Goal: Information Seeking & Learning: Learn about a topic

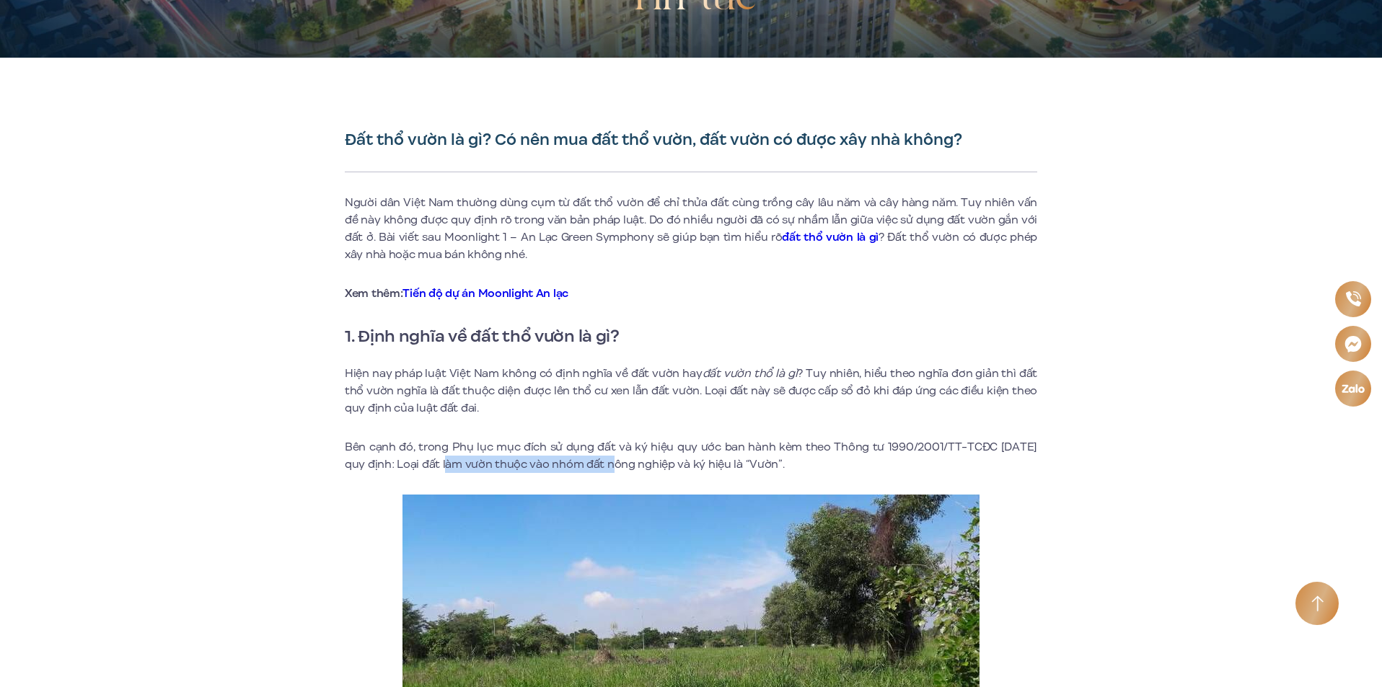
drag, startPoint x: 462, startPoint y: 461, endPoint x: 613, endPoint y: 458, distance: 151.5
click at [613, 458] on p "Bên cạnh đó, trong Phụ lục mục đích sử dụng đất và ký hiệu quy ước ban hành kèm…" at bounding box center [691, 456] width 692 height 35
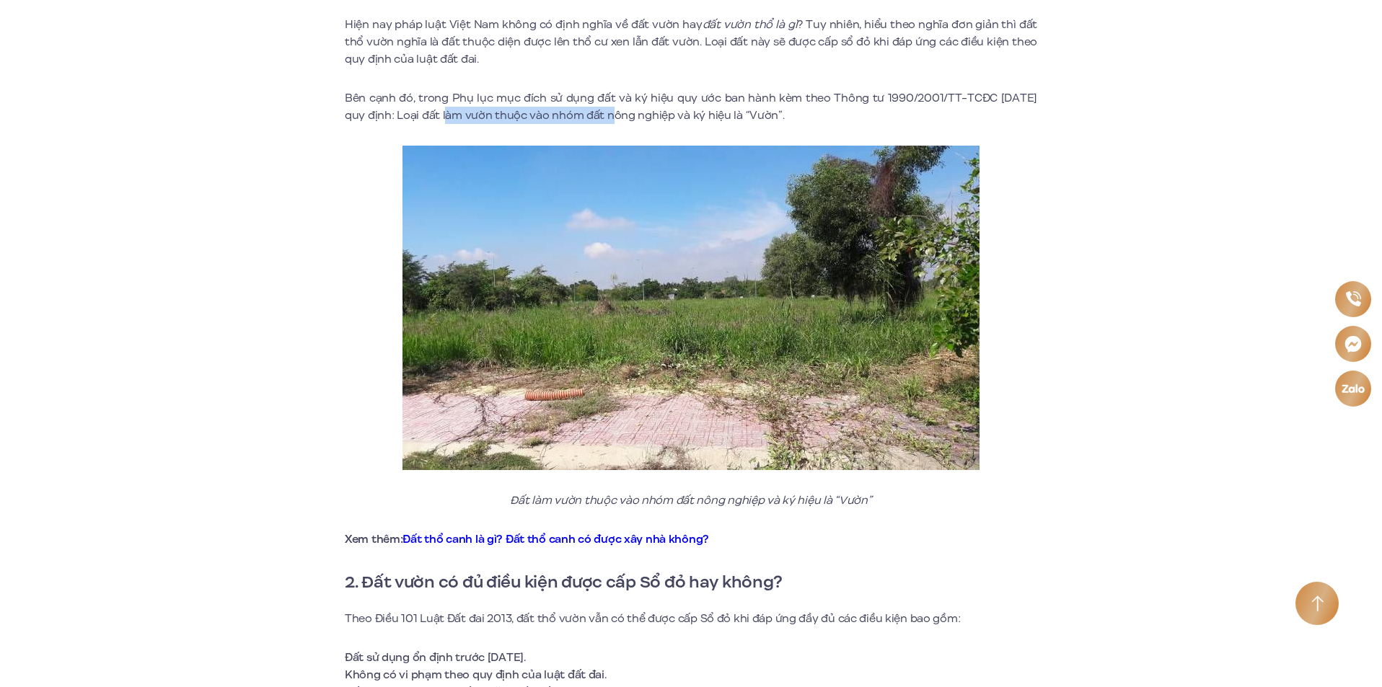
scroll to position [721, 0]
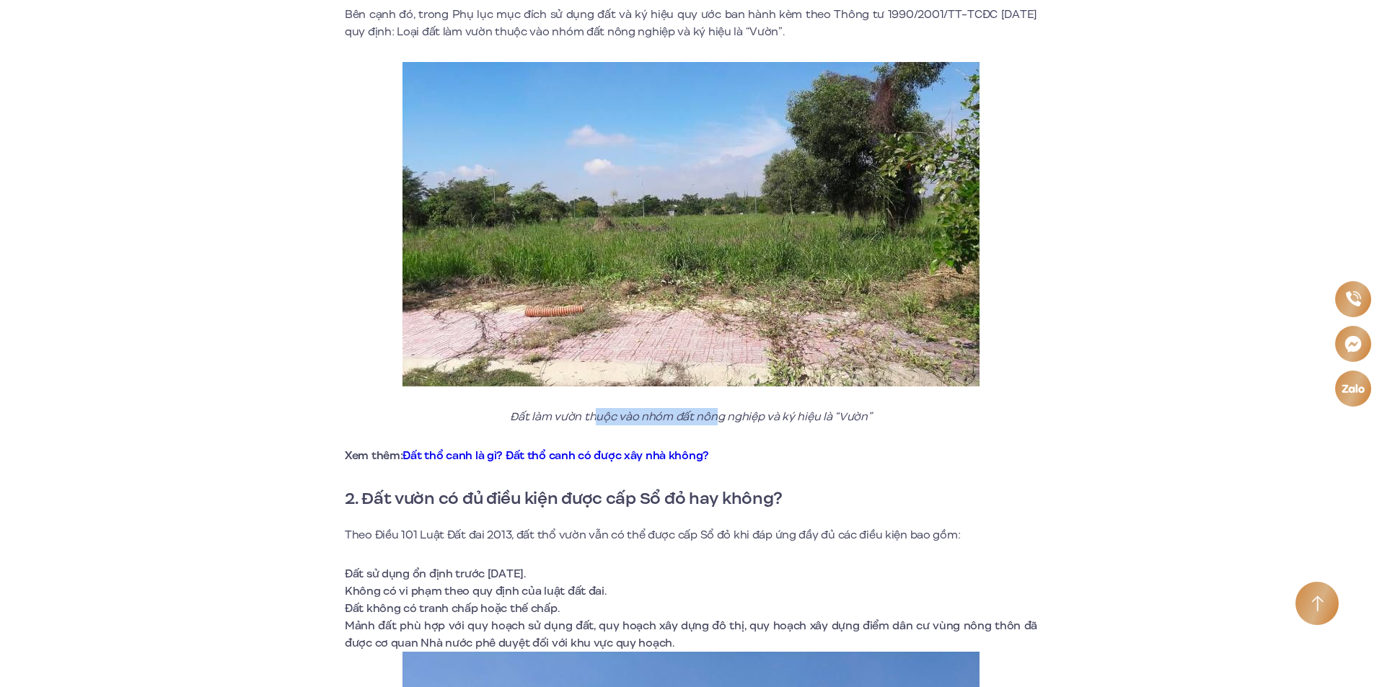
drag, startPoint x: 595, startPoint y: 421, endPoint x: 718, endPoint y: 421, distance: 123.3
click at [718, 421] on em "Đất làm vườn thuộc vào nhóm đất nông nghiệp và ký hiệu là “Vườn”" at bounding box center [690, 417] width 361 height 16
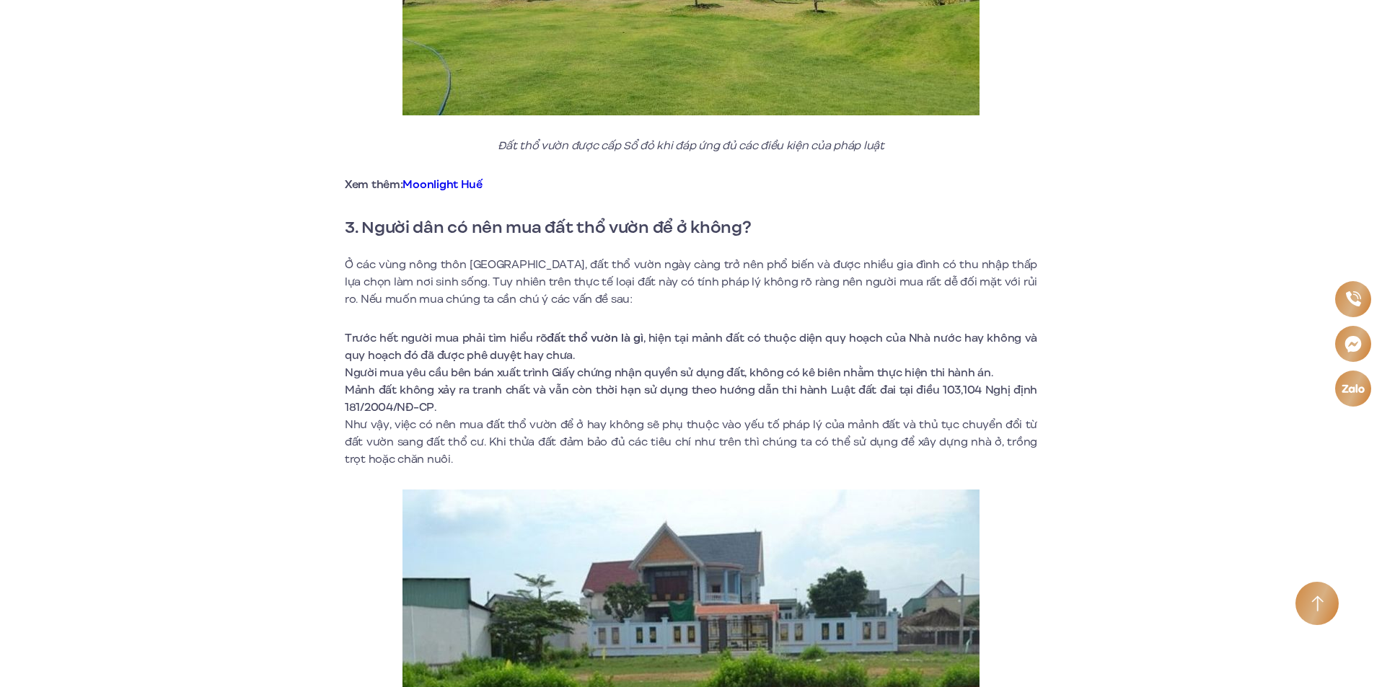
scroll to position [1731, 0]
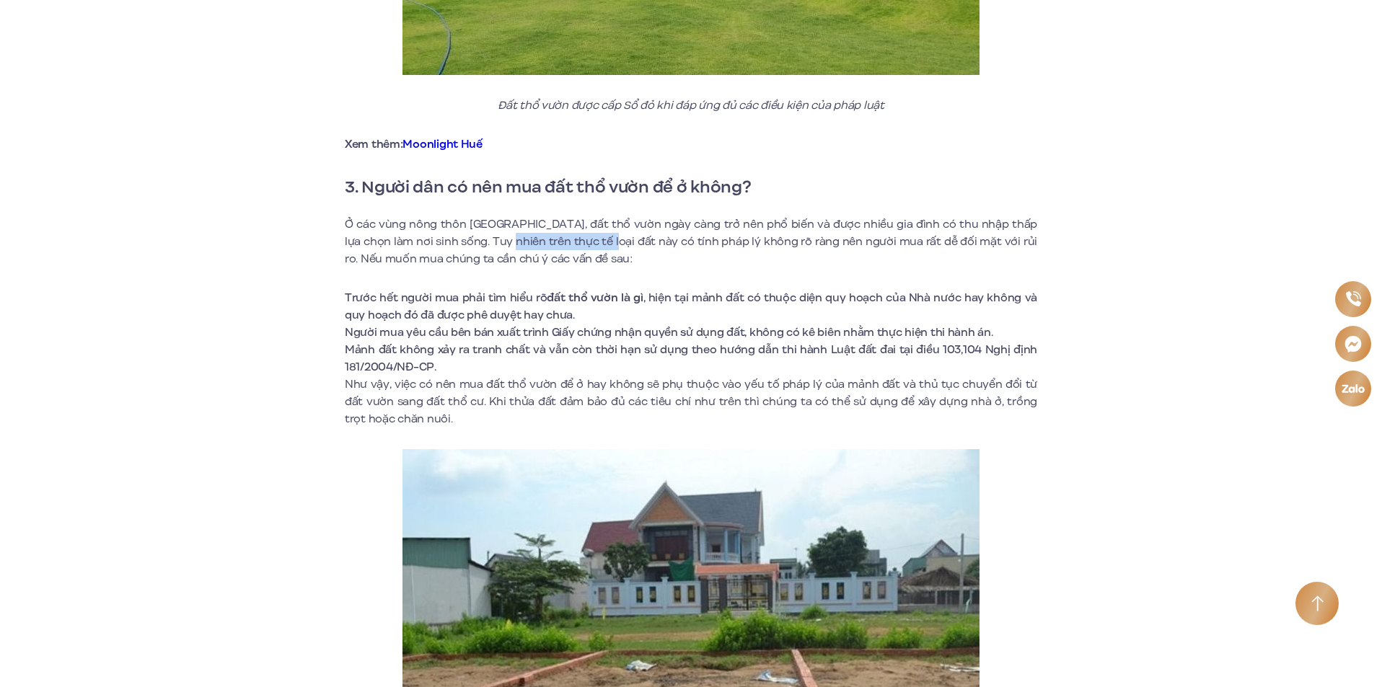
drag, startPoint x: 490, startPoint y: 243, endPoint x: 589, endPoint y: 245, distance: 98.8
click at [589, 245] on p "Ở các vùng nông thôn [GEOGRAPHIC_DATA], đất thổ vườn ngày càng trở nên phổ biến…" at bounding box center [691, 242] width 692 height 52
drag, startPoint x: 478, startPoint y: 296, endPoint x: 635, endPoint y: 296, distance: 156.5
click at [635, 296] on li "Trước hết người mua phải tìm hiểu rõ đất thổ vườn là gì , hiện tại mảnh đất có …" at bounding box center [691, 306] width 692 height 35
drag, startPoint x: 697, startPoint y: 296, endPoint x: 925, endPoint y: 292, distance: 228.0
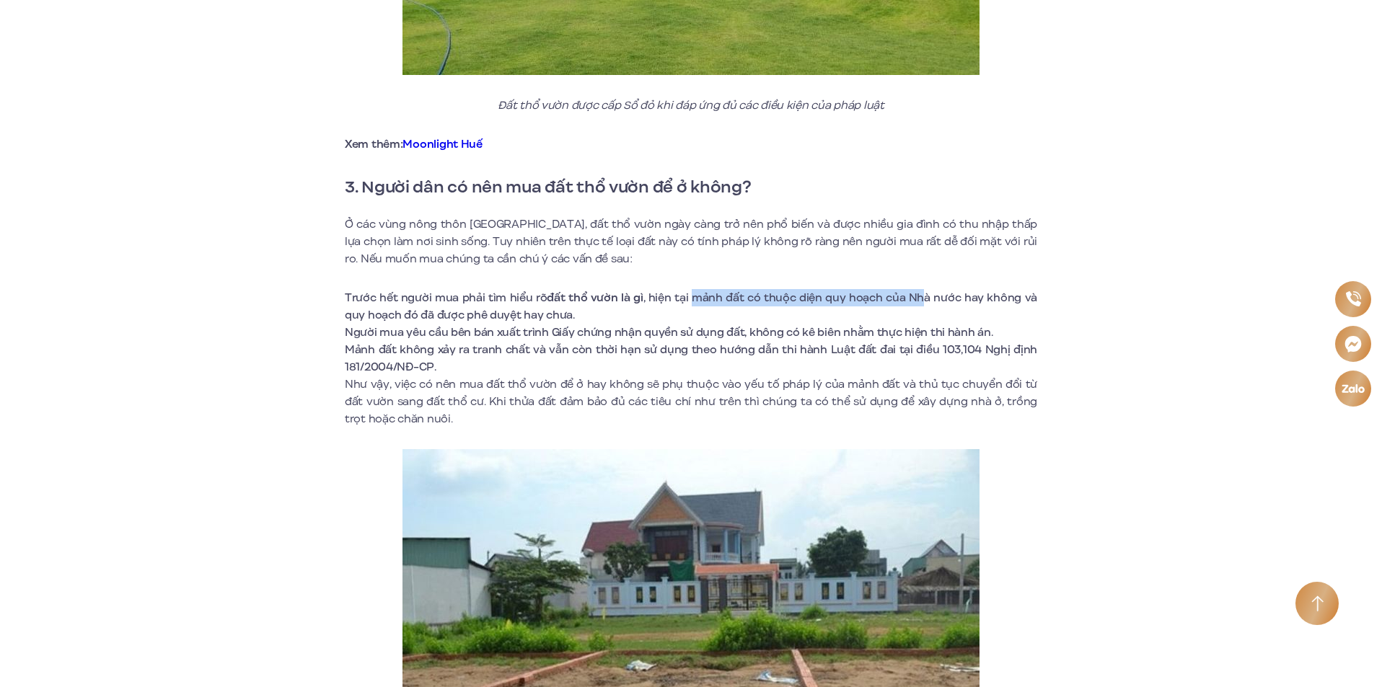
click at [925, 292] on li "Trước hết người mua phải tìm hiểu rõ đất thổ vườn là gì , hiện tại mảnh đất có …" at bounding box center [691, 306] width 692 height 35
drag, startPoint x: 446, startPoint y: 315, endPoint x: 454, endPoint y: 314, distance: 8.7
click at [454, 314] on li "Trước hết người mua phải tìm hiểu rõ đất thổ vườn là gì , hiện tại mảnh đất có …" at bounding box center [691, 306] width 692 height 35
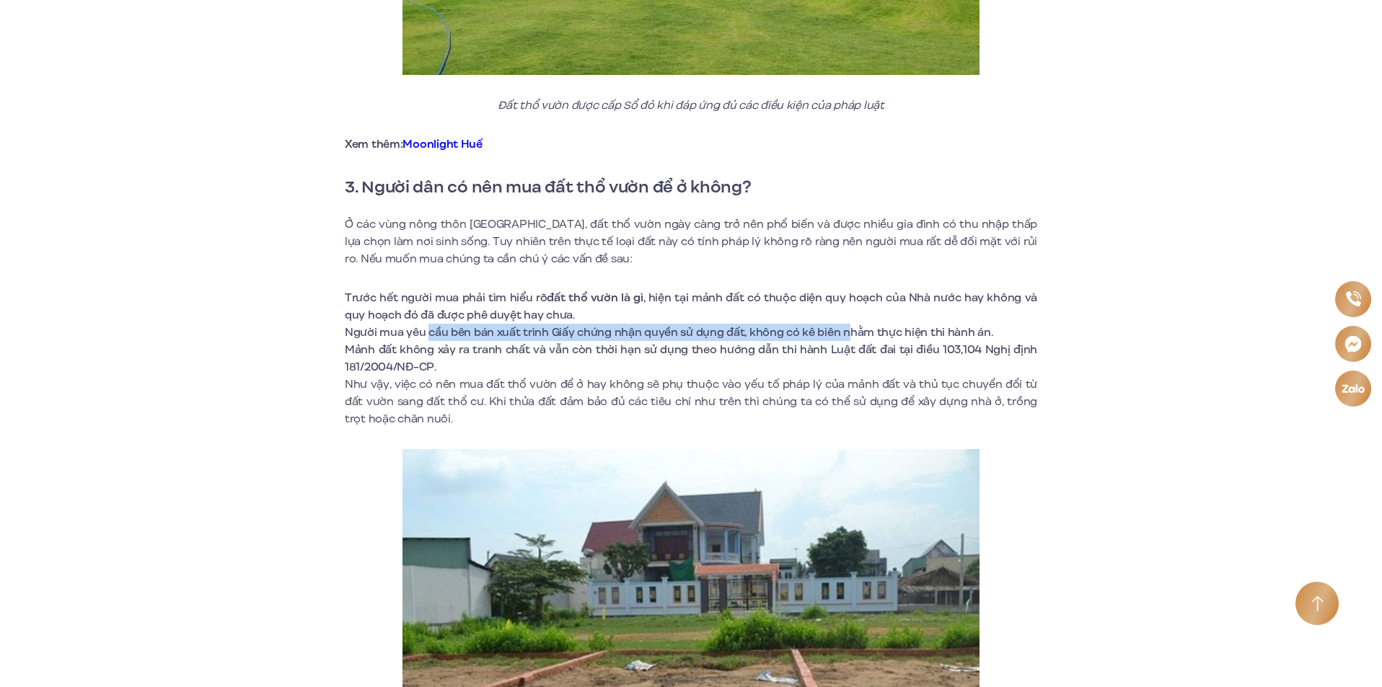
drag, startPoint x: 427, startPoint y: 328, endPoint x: 842, endPoint y: 334, distance: 414.8
click at [842, 334] on li "Người mua yêu cầu bên bán xuất trình Giấy chứng nhận quyền sử dụng đất, không c…" at bounding box center [691, 332] width 692 height 17
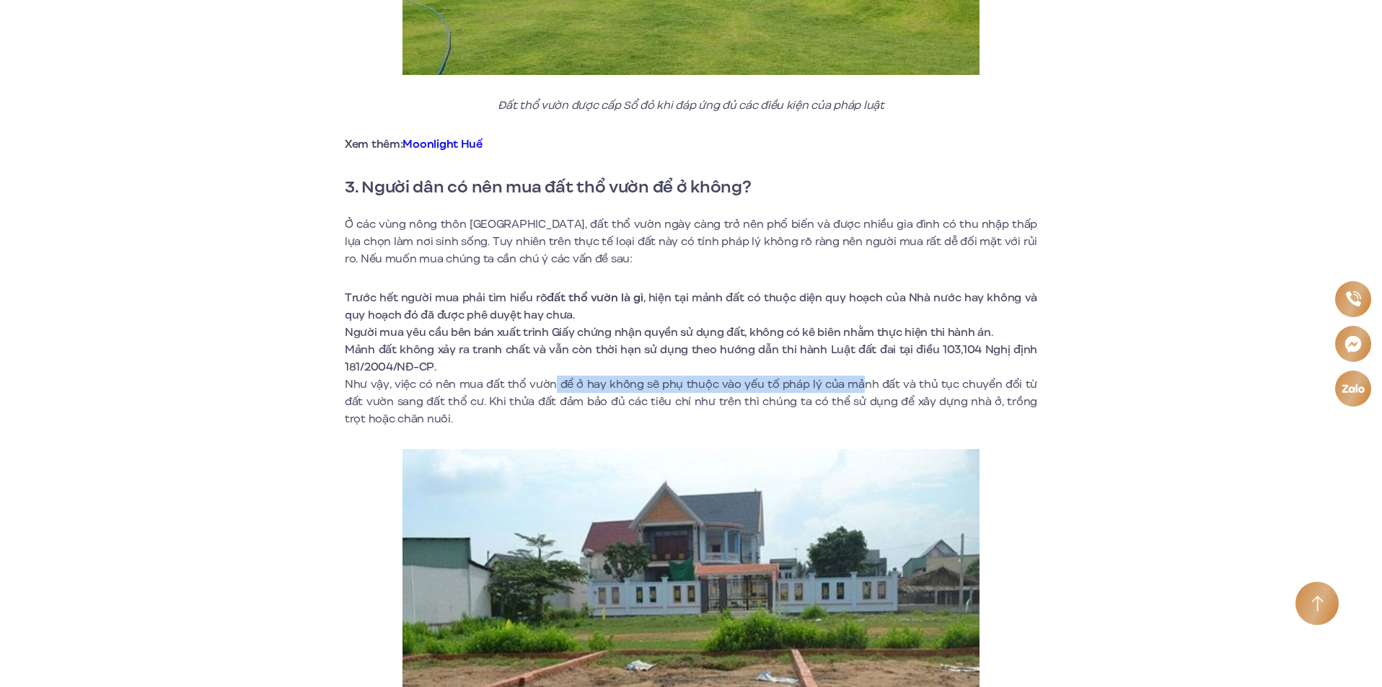
drag, startPoint x: 549, startPoint y: 383, endPoint x: 848, endPoint y: 383, distance: 298.6
click at [848, 383] on p "Như vậy, việc có nên mua đất thổ vườn để ở hay không sẽ phụ thuộc vào yếu tố ph…" at bounding box center [691, 402] width 692 height 52
drag, startPoint x: 879, startPoint y: 383, endPoint x: 941, endPoint y: 378, distance: 61.5
click at [941, 378] on p "Như vậy, việc có nên mua đất thổ vườn để ở hay không sẽ phụ thuộc vào yếu tố ph…" at bounding box center [691, 402] width 692 height 52
drag, startPoint x: 542, startPoint y: 400, endPoint x: 857, endPoint y: 361, distance: 317.5
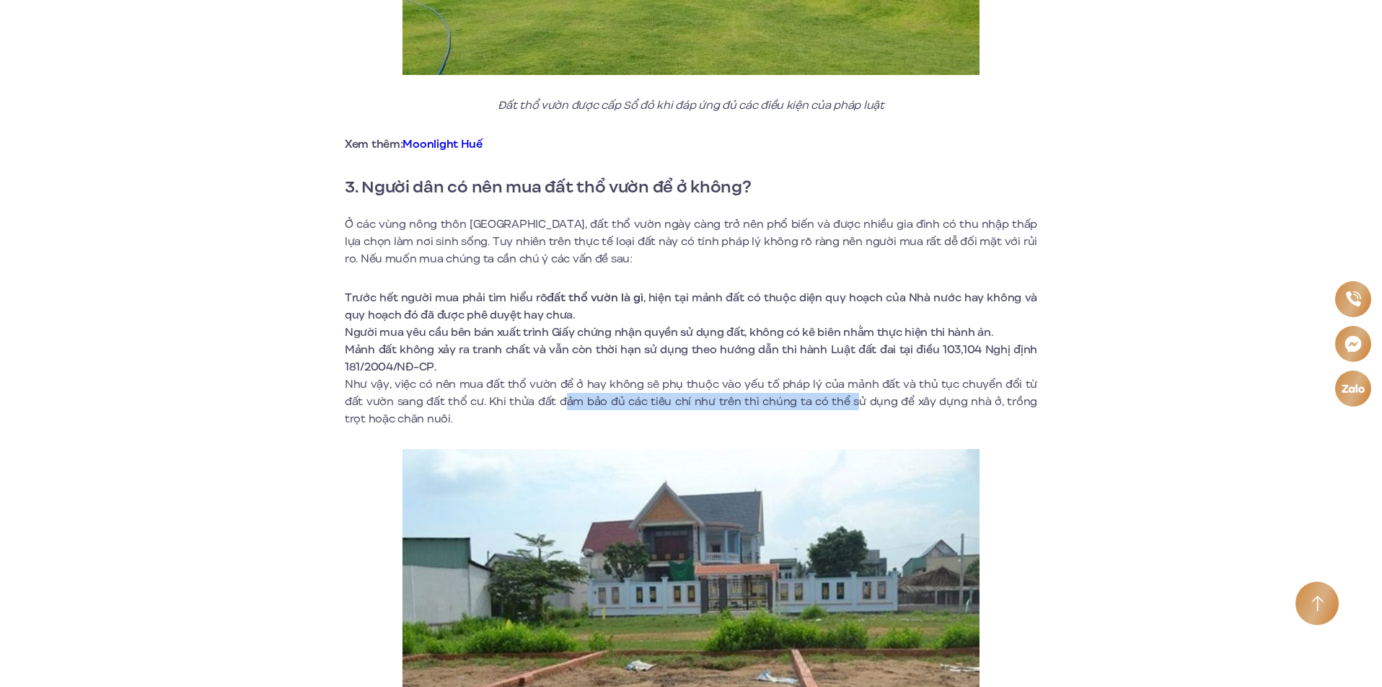
click at [841, 392] on p "Như vậy, việc có nên mua đất thổ vườn để ở hay không sẽ phụ thuộc vào yếu tố ph…" at bounding box center [691, 402] width 692 height 52
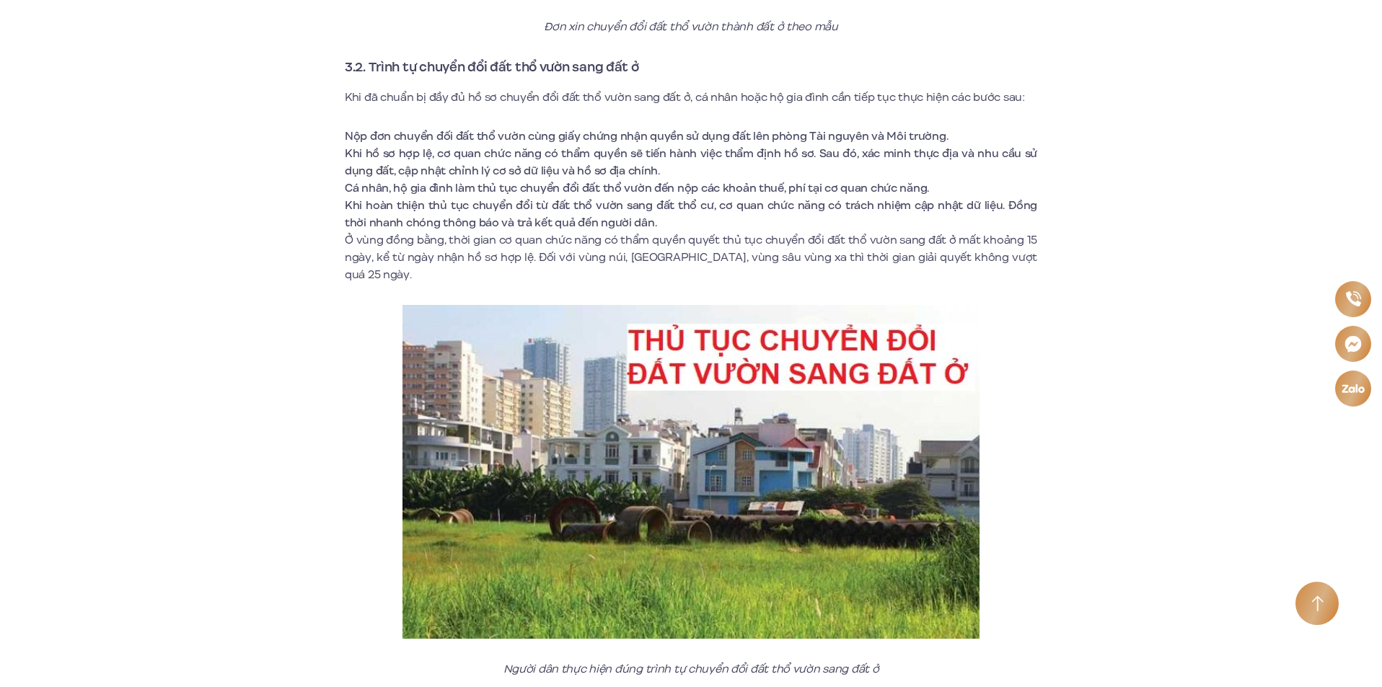
scroll to position [4328, 0]
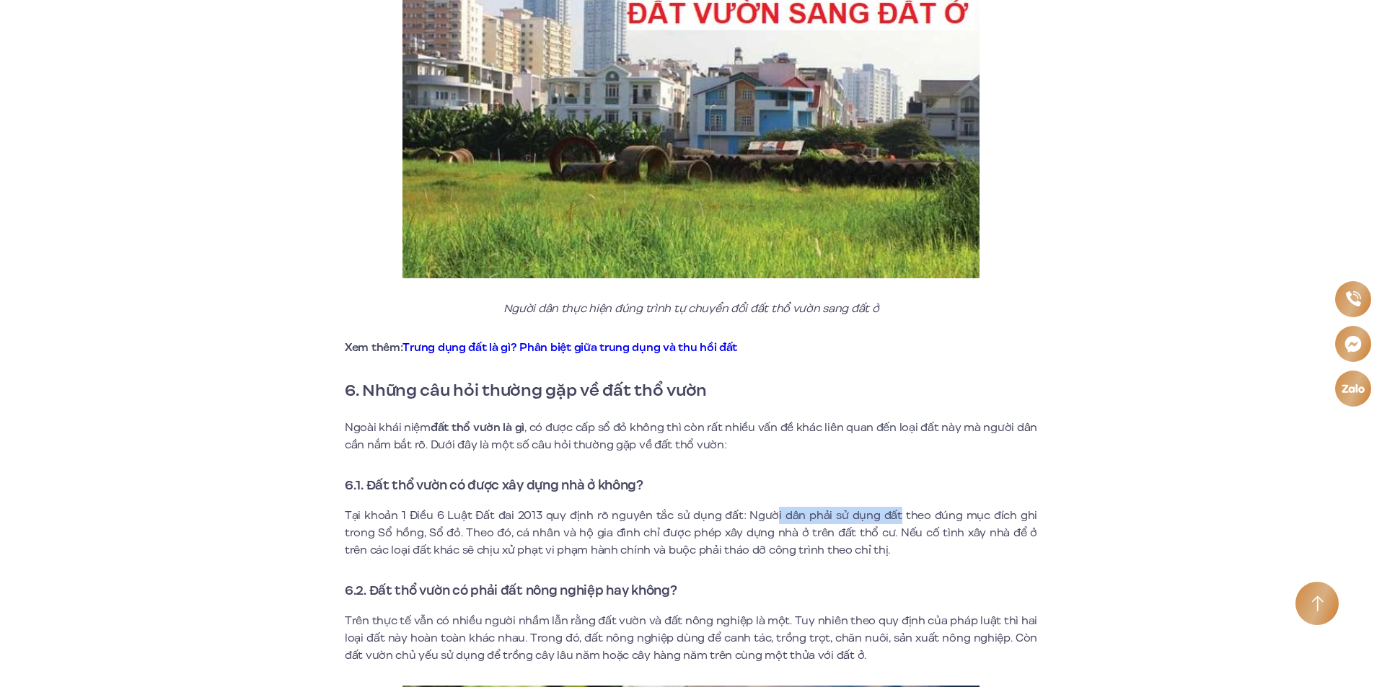
drag, startPoint x: 757, startPoint y: 492, endPoint x: 875, endPoint y: 496, distance: 117.7
click at [875, 507] on p "Tại khoản 1 Điều 6 Luật Đất đai 2013 quy định rõ nguyên tắc sử dụng đất: Người …" at bounding box center [691, 533] width 692 height 52
drag, startPoint x: 522, startPoint y: 515, endPoint x: 822, endPoint y: 509, distance: 300.9
click at [822, 509] on p "Tại khoản 1 Điều 6 Luật Đất đai 2013 quy định rõ nguyên tắc sử dụng đất: Người …" at bounding box center [691, 533] width 692 height 52
drag, startPoint x: 487, startPoint y: 535, endPoint x: 510, endPoint y: 534, distance: 23.1
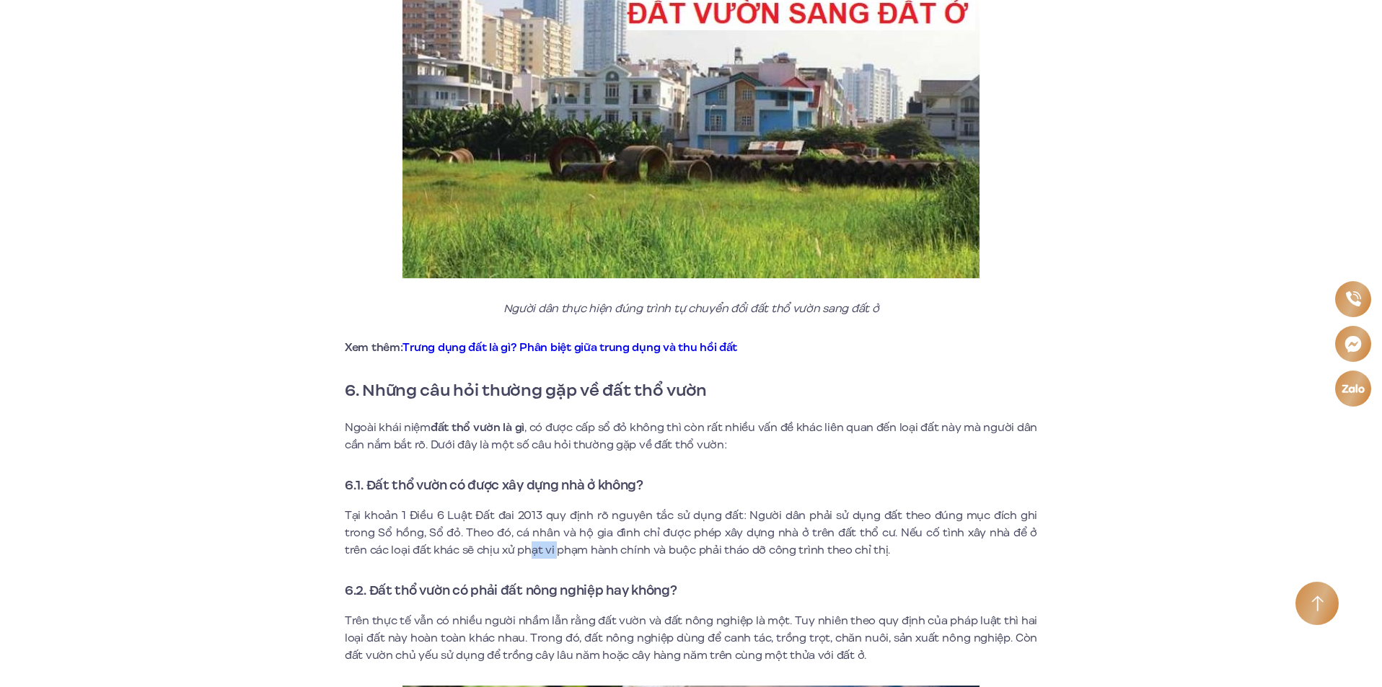
click at [510, 534] on p "Tại khoản 1 Điều 6 Luật Đất đai 2013 quy định rõ nguyên tắc sử dụng đất: Người …" at bounding box center [691, 533] width 692 height 52
drag, startPoint x: 593, startPoint y: 408, endPoint x: 899, endPoint y: 407, distance: 306.6
click at [899, 419] on p "Ngoài khái niệm đất thổ vườn là gì , có được cấp sổ đỏ không thì còn rất nhiều …" at bounding box center [691, 436] width 692 height 35
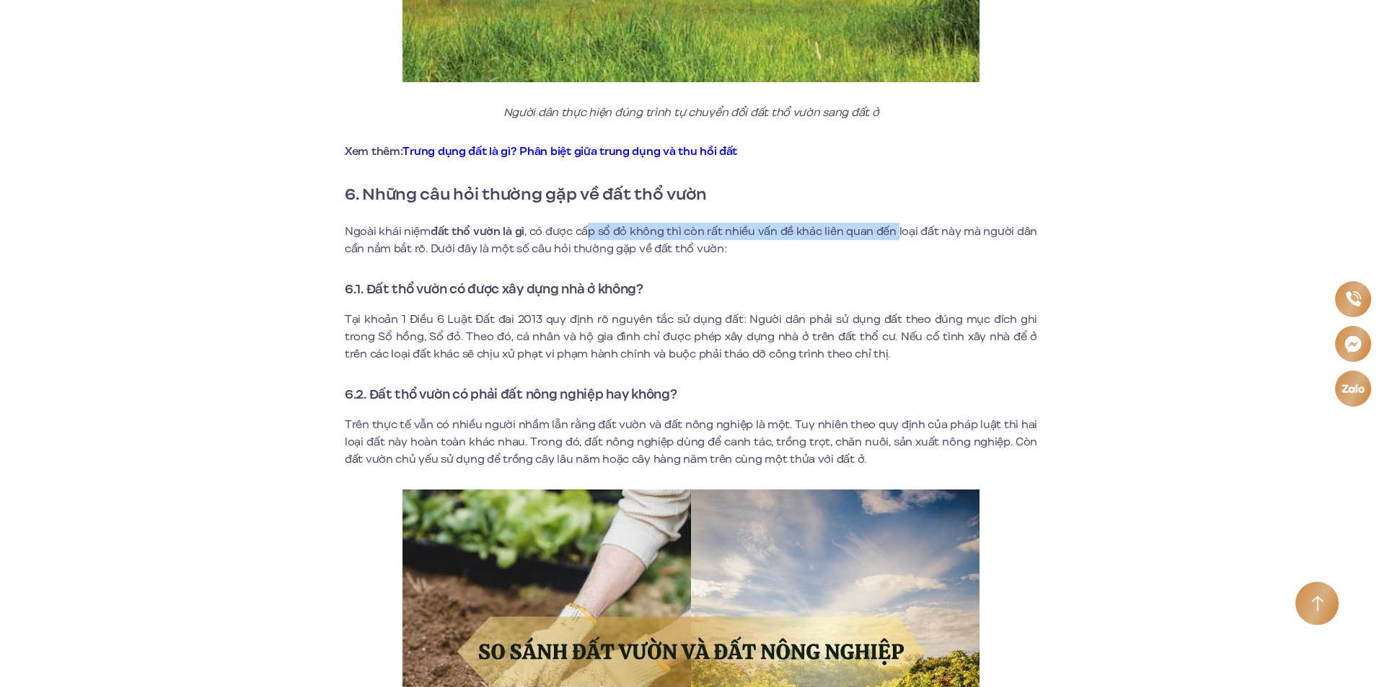
scroll to position [4544, 0]
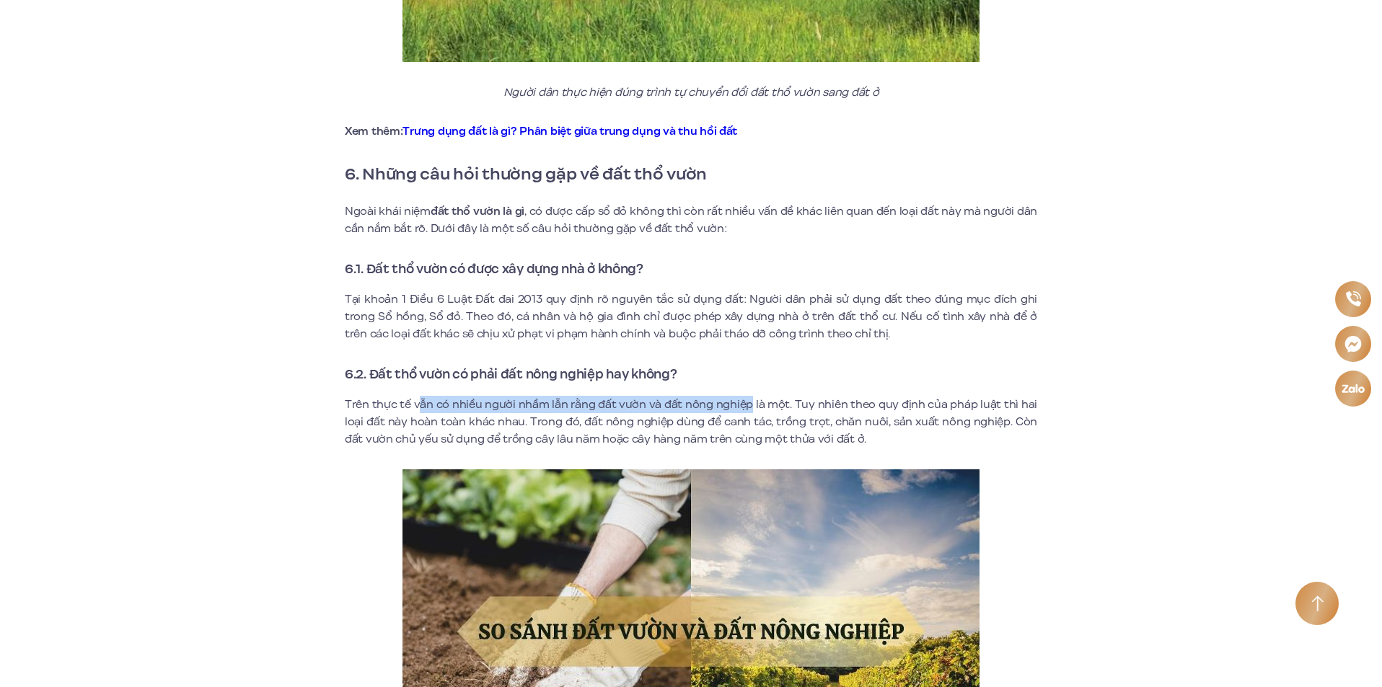
drag, startPoint x: 423, startPoint y: 387, endPoint x: 754, endPoint y: 384, distance: 331.1
click at [754, 396] on p "Trên thực tế vẫn có nhiều người nhầm lẫn rằng đất vườn và đất nông nghiệp là mộ…" at bounding box center [691, 422] width 692 height 52
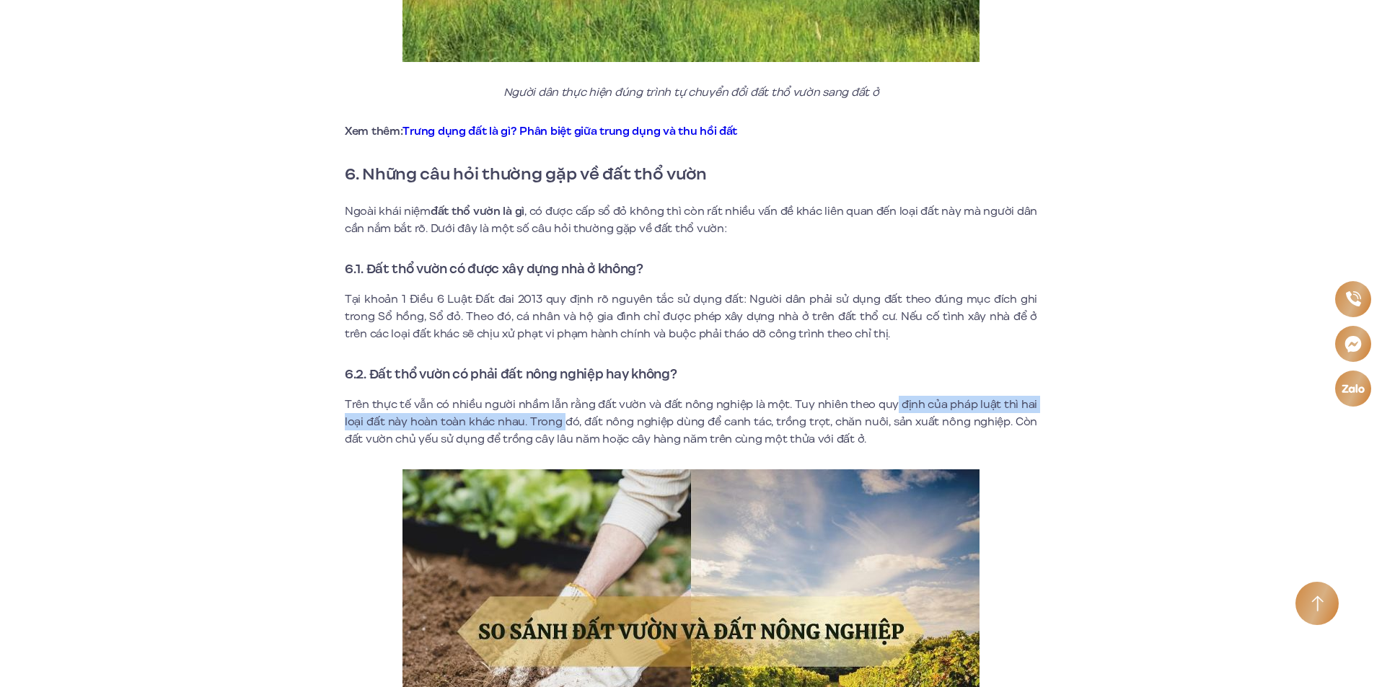
drag, startPoint x: 568, startPoint y: 402, endPoint x: 889, endPoint y: 392, distance: 321.1
click at [899, 396] on p "Trên thực tế vẫn có nhiều người nhầm lẫn rằng đất vườn và đất nông nghiệp là mộ…" at bounding box center [691, 422] width 692 height 52
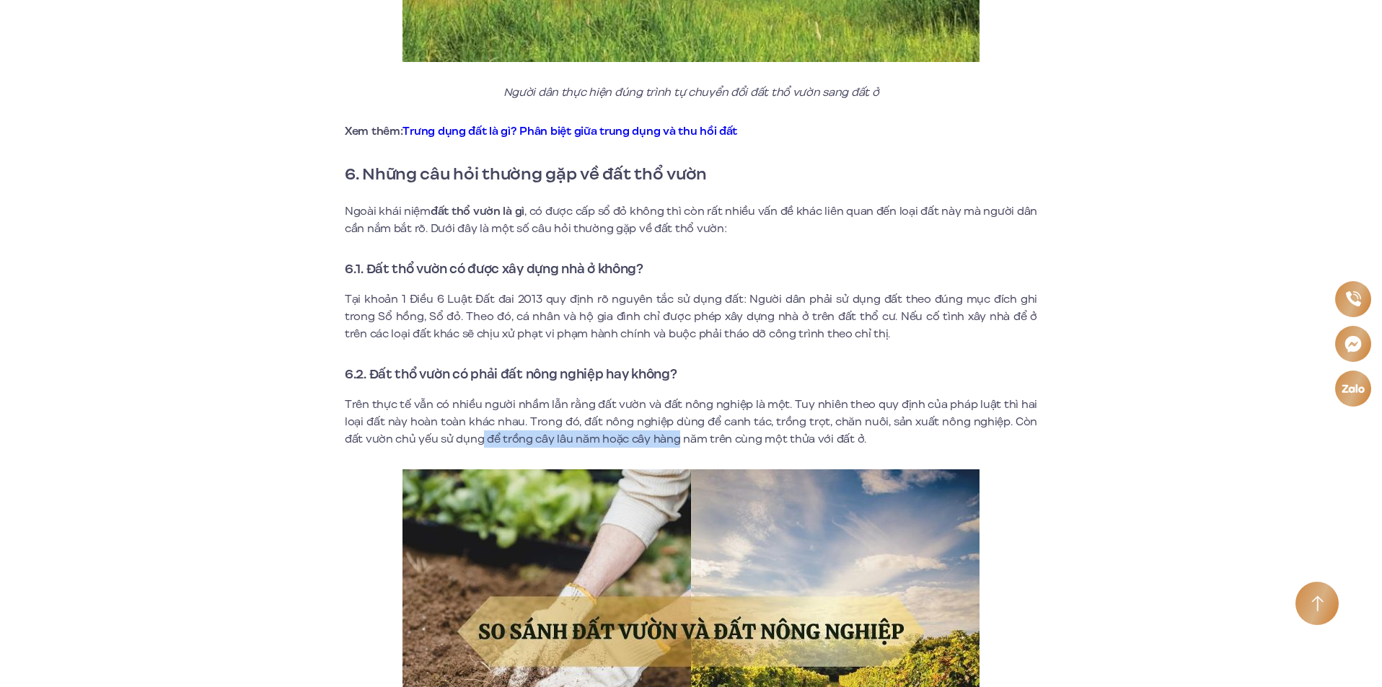
drag, startPoint x: 480, startPoint y: 427, endPoint x: 678, endPoint y: 425, distance: 198.4
click at [678, 425] on p "Trên thực tế vẫn có nhiều người nhầm lẫn rằng đất vườn và đất nông nghiệp là mộ…" at bounding box center [691, 422] width 692 height 52
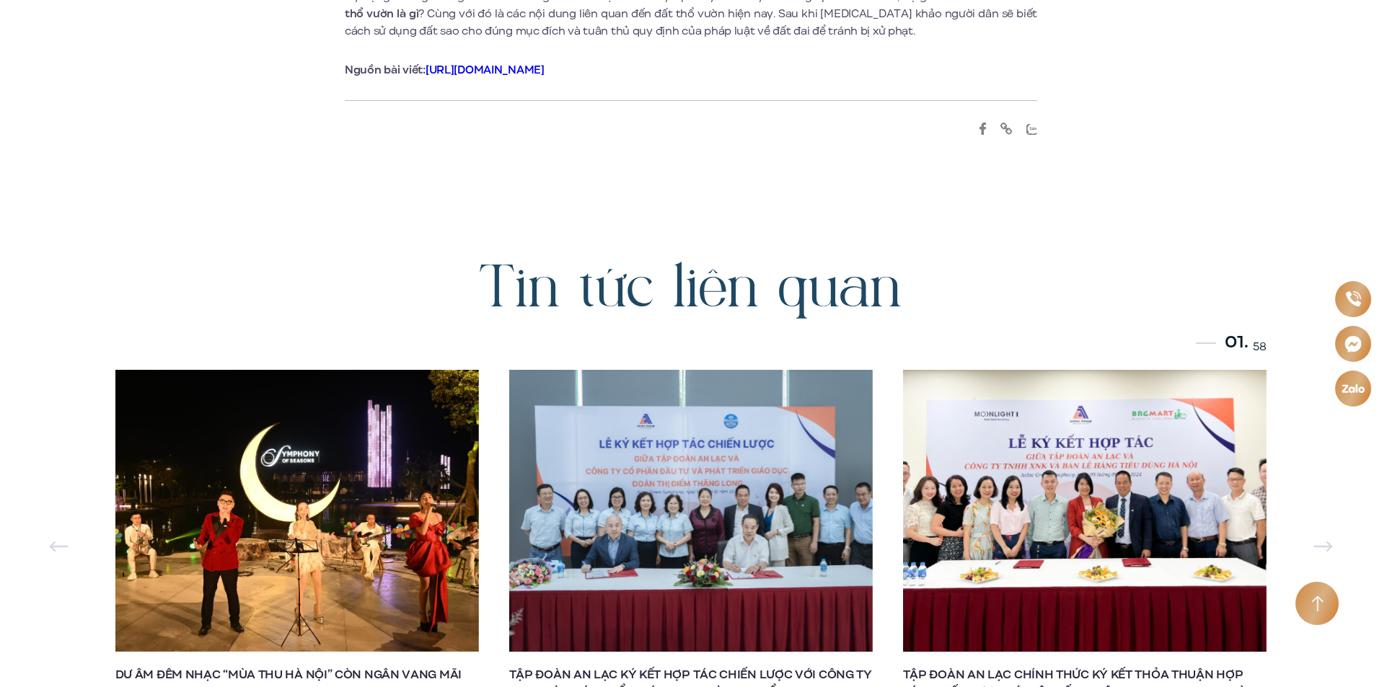
scroll to position [6203, 0]
